Goal: Task Accomplishment & Management: Manage account settings

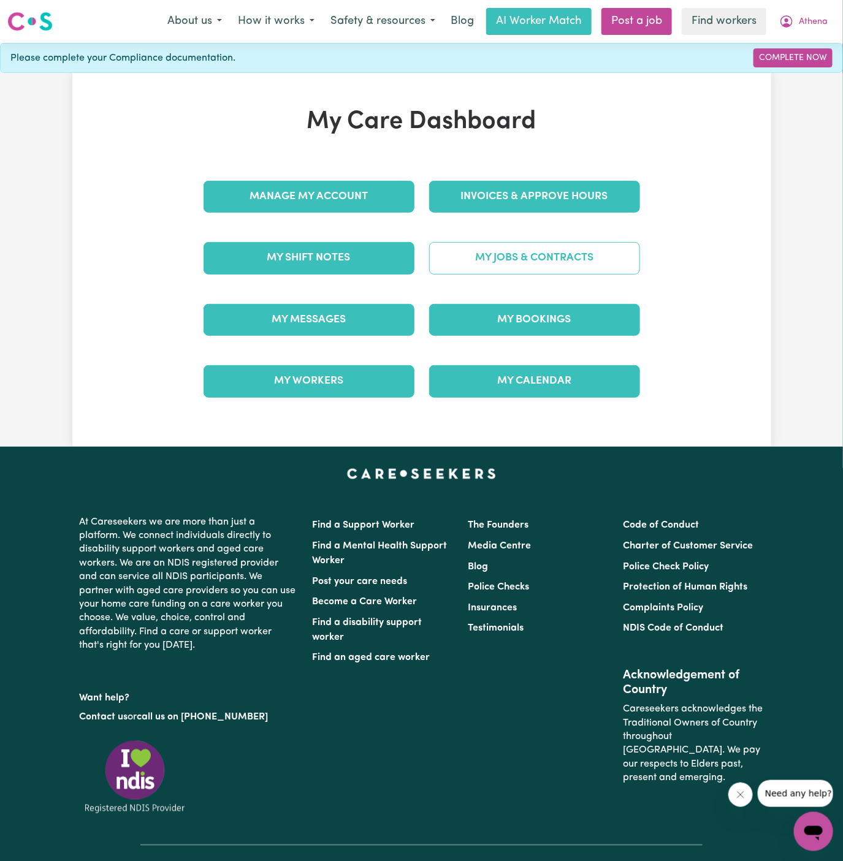
click at [537, 253] on link "My Jobs & Contracts" at bounding box center [534, 258] width 211 height 32
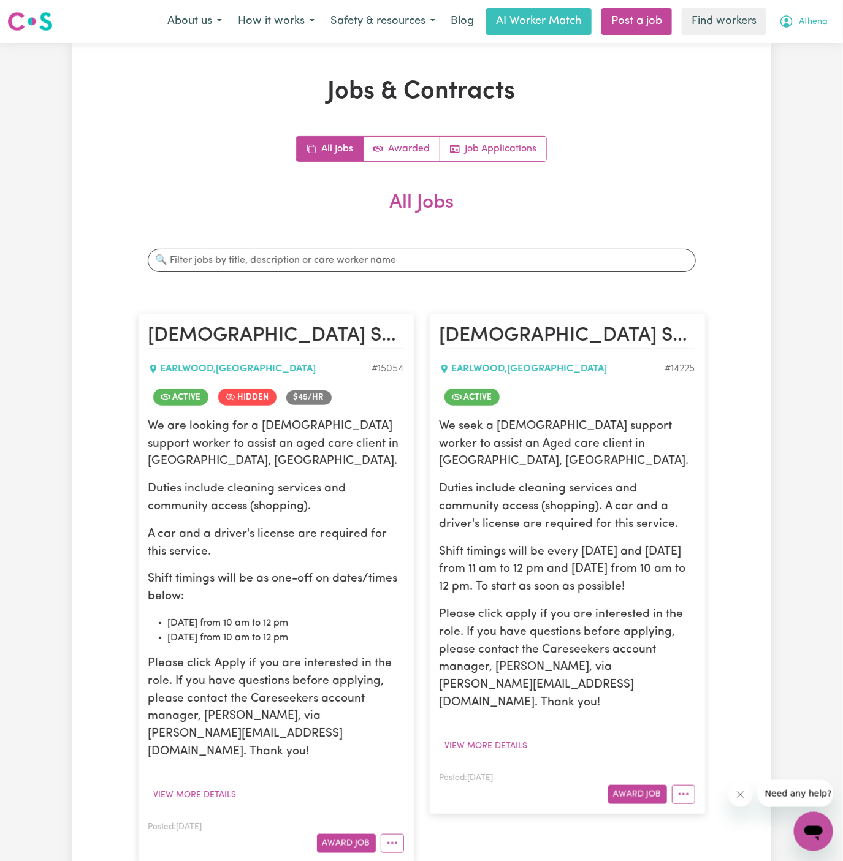
click at [830, 15] on button "Athena" at bounding box center [803, 22] width 64 height 26
click at [802, 46] on link "My Dashboard" at bounding box center [786, 47] width 97 height 23
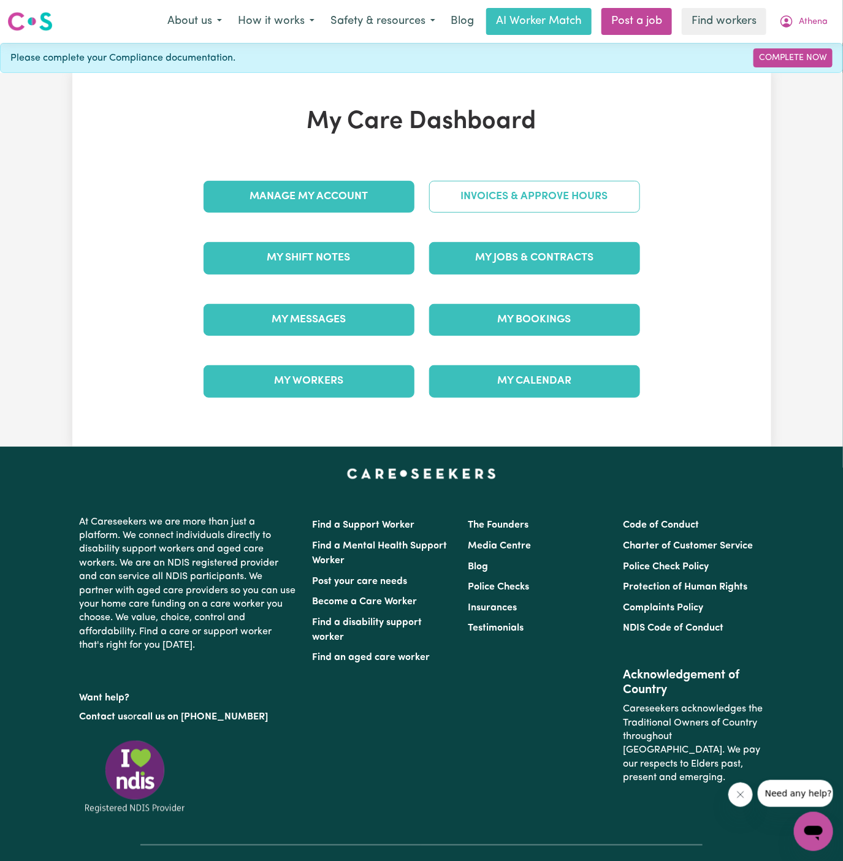
click at [506, 199] on link "Invoices & Approve Hours" at bounding box center [534, 197] width 211 height 32
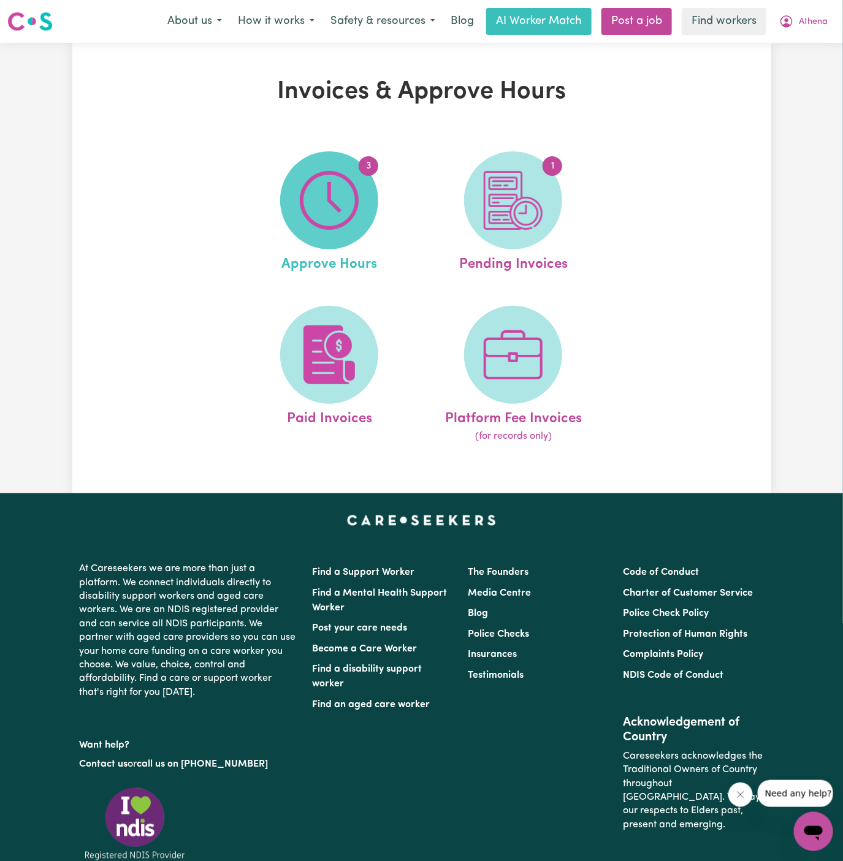
click at [335, 209] on img at bounding box center [329, 200] width 59 height 59
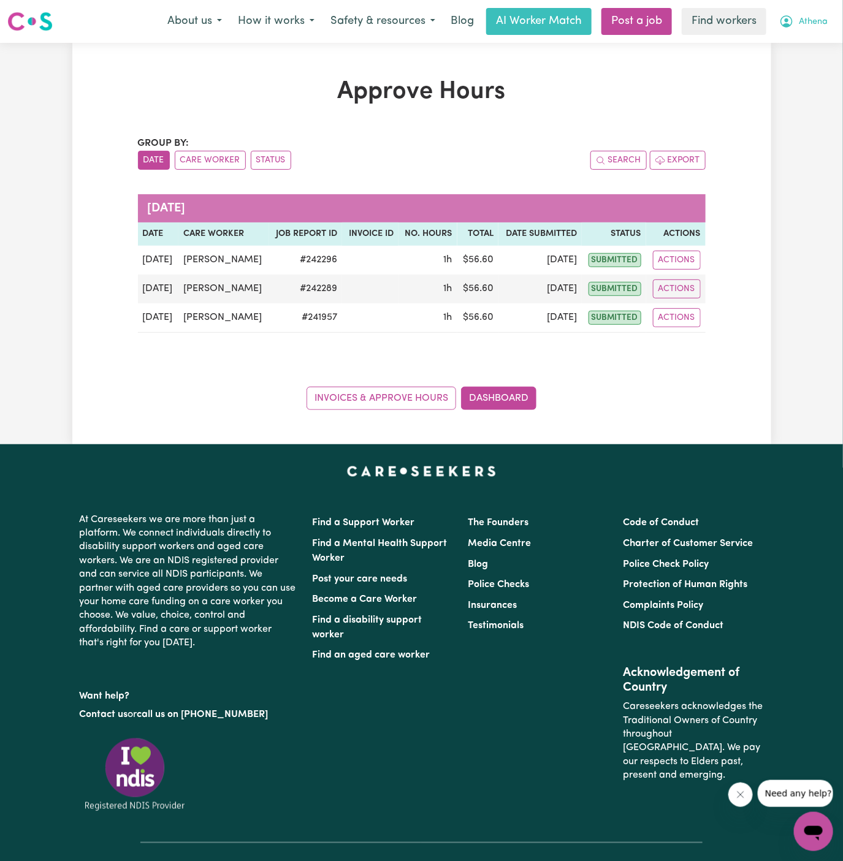
click at [825, 13] on button "Athena" at bounding box center [803, 22] width 64 height 26
click at [817, 30] on button "Athena" at bounding box center [803, 22] width 64 height 26
click at [822, 12] on button "Athena" at bounding box center [803, 22] width 64 height 26
click at [801, 45] on link "My Dashboard" at bounding box center [786, 47] width 97 height 23
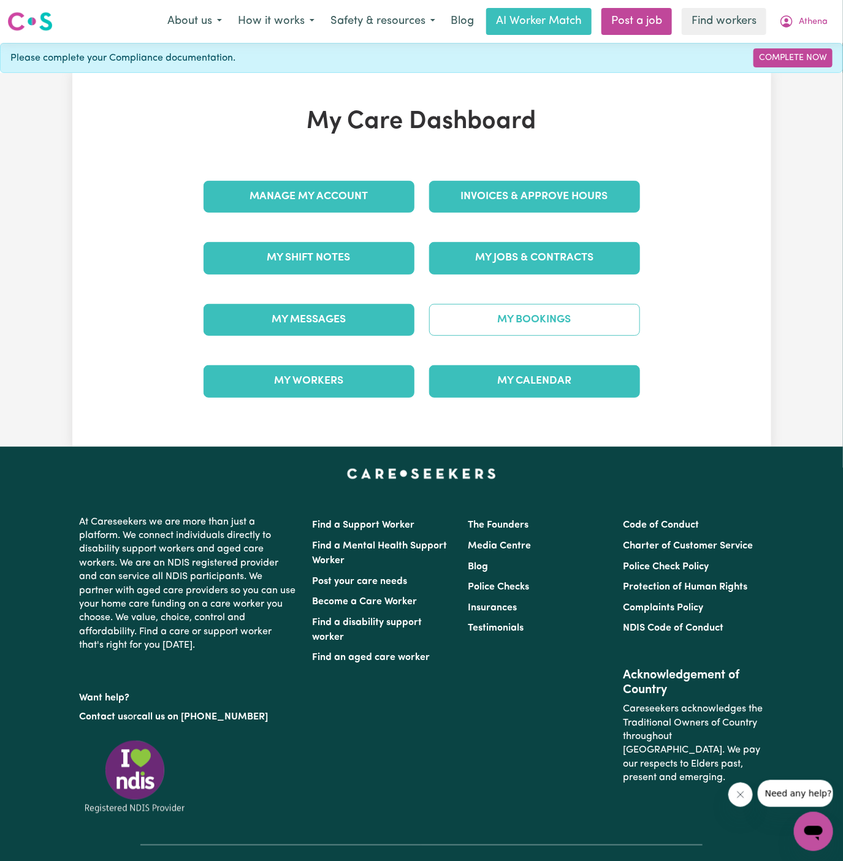
click at [523, 328] on link "My Bookings" at bounding box center [534, 320] width 211 height 32
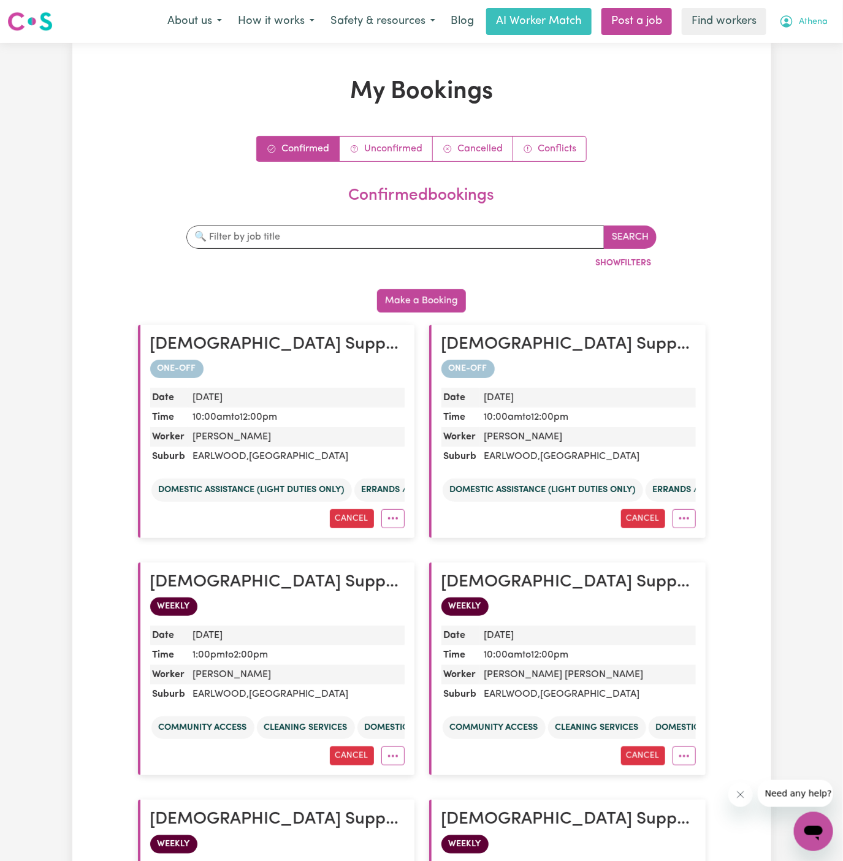
click at [807, 26] on span "Athena" at bounding box center [813, 21] width 29 height 13
click at [807, 34] on button "Athena" at bounding box center [803, 22] width 64 height 26
click at [809, 28] on span "Athena" at bounding box center [813, 21] width 29 height 13
click at [809, 39] on link "My Dashboard" at bounding box center [786, 47] width 97 height 23
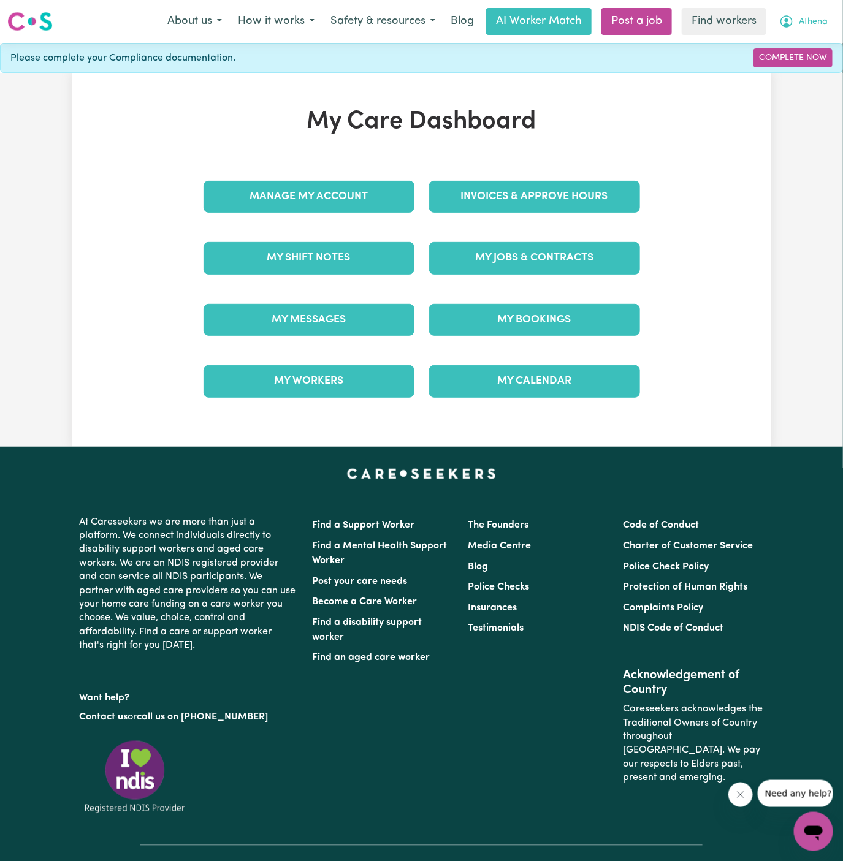
click at [812, 24] on span "Athena" at bounding box center [813, 21] width 29 height 13
click at [809, 61] on link "Logout" at bounding box center [786, 70] width 97 height 23
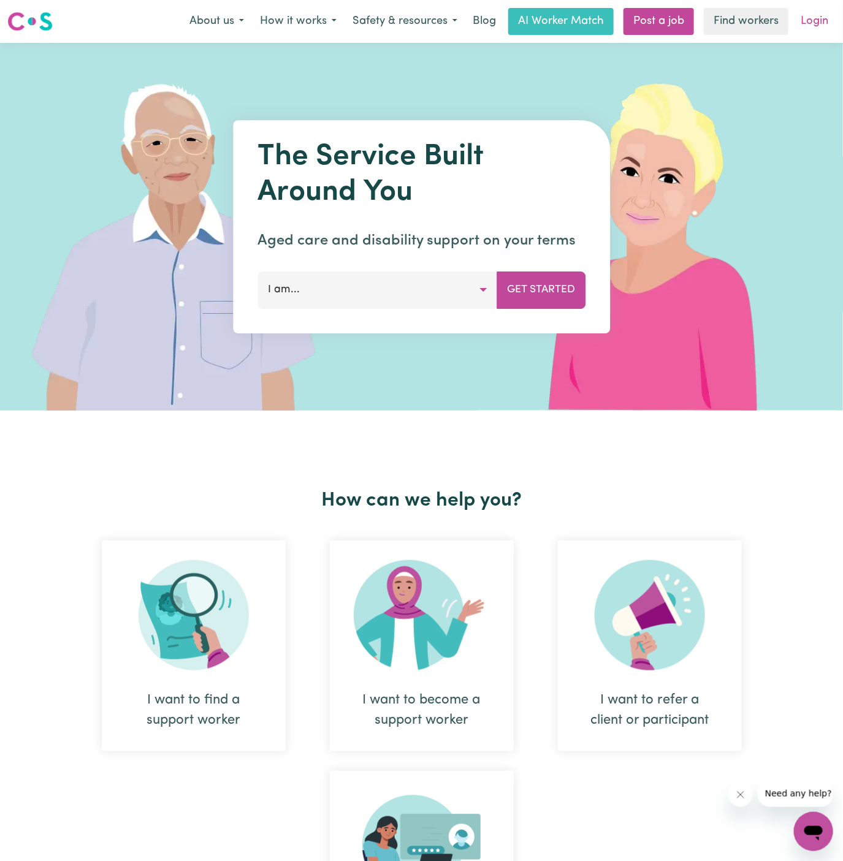
click at [818, 18] on link "Login" at bounding box center [814, 21] width 42 height 27
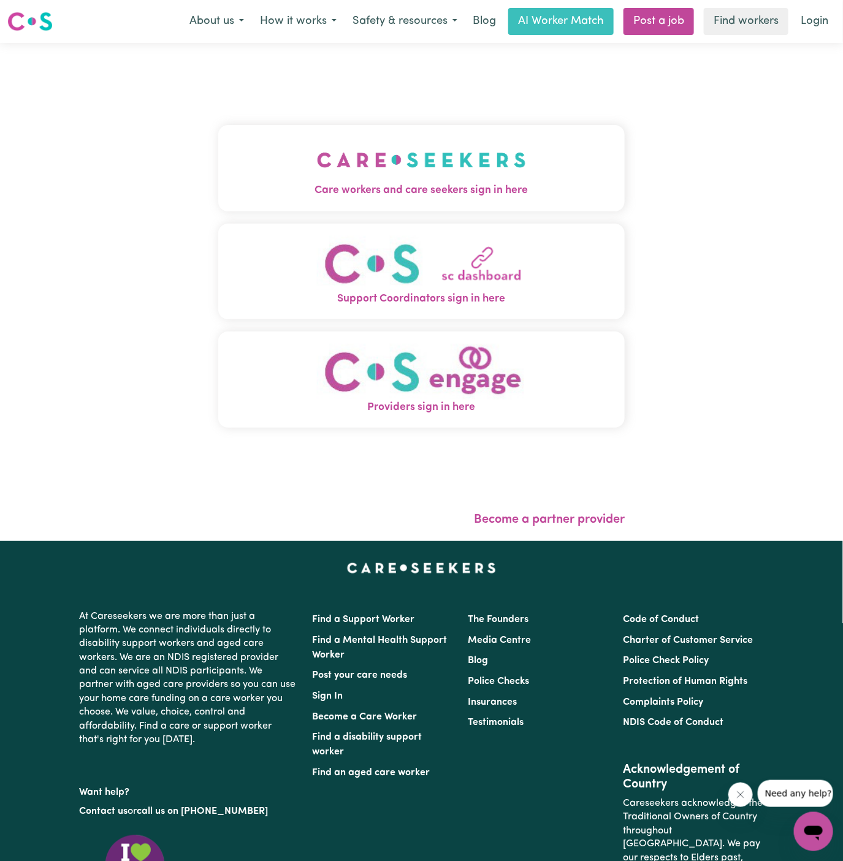
click at [430, 169] on img "Care workers and care seekers sign in here" at bounding box center [421, 159] width 209 height 45
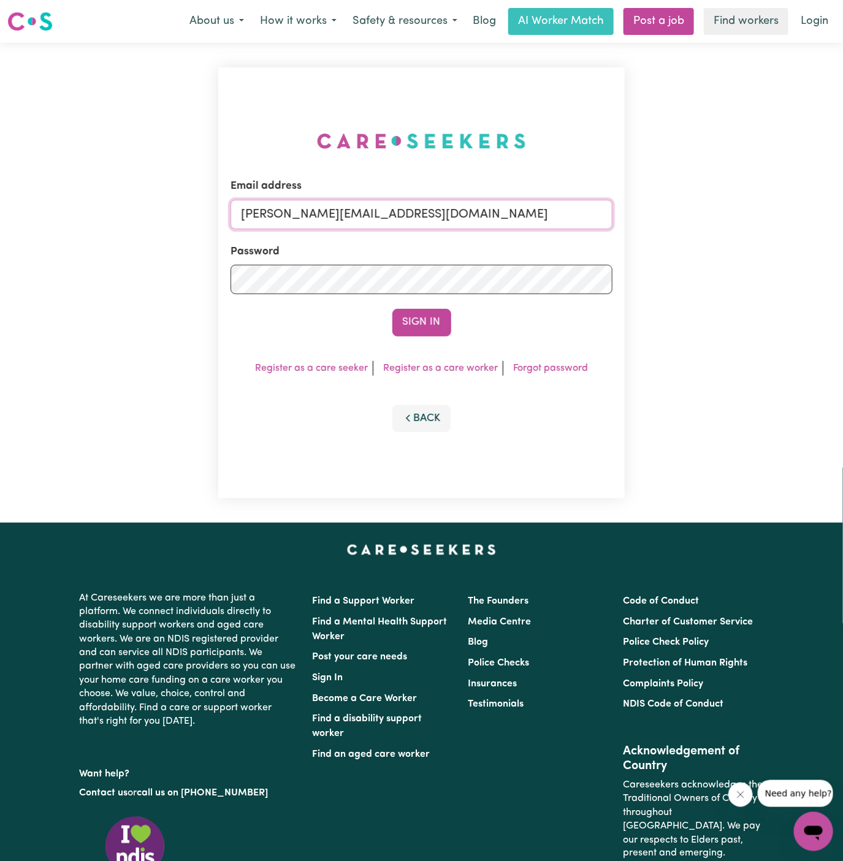
click at [476, 208] on input "[PERSON_NAME][EMAIL_ADDRESS][DOMAIN_NAME]" at bounding box center [422, 214] width 383 height 29
click at [395, 215] on input "[EMAIL_ADDRESS][DOMAIN_NAME]" at bounding box center [422, 214] width 383 height 29
drag, startPoint x: 301, startPoint y: 212, endPoint x: 924, endPoint y: 212, distance: 622.9
click at [842, 212] on html "Menu About us How it works Safety & resources Blog AI Worker Match Post a job F…" at bounding box center [421, 525] width 843 height 1050
type input "superuser~[PERSON_NAME][EMAIL_ADDRESS][PERSON_NAME][DOMAIN_NAME]"
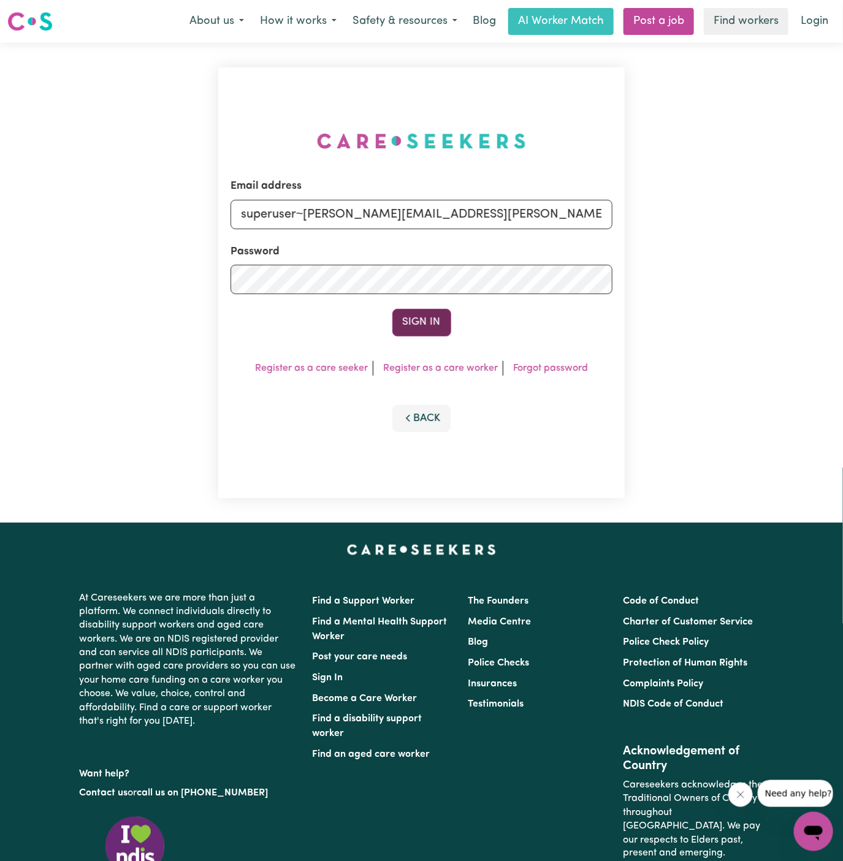
click at [433, 322] on button "Sign In" at bounding box center [421, 322] width 59 height 27
